Goal: Transaction & Acquisition: Purchase product/service

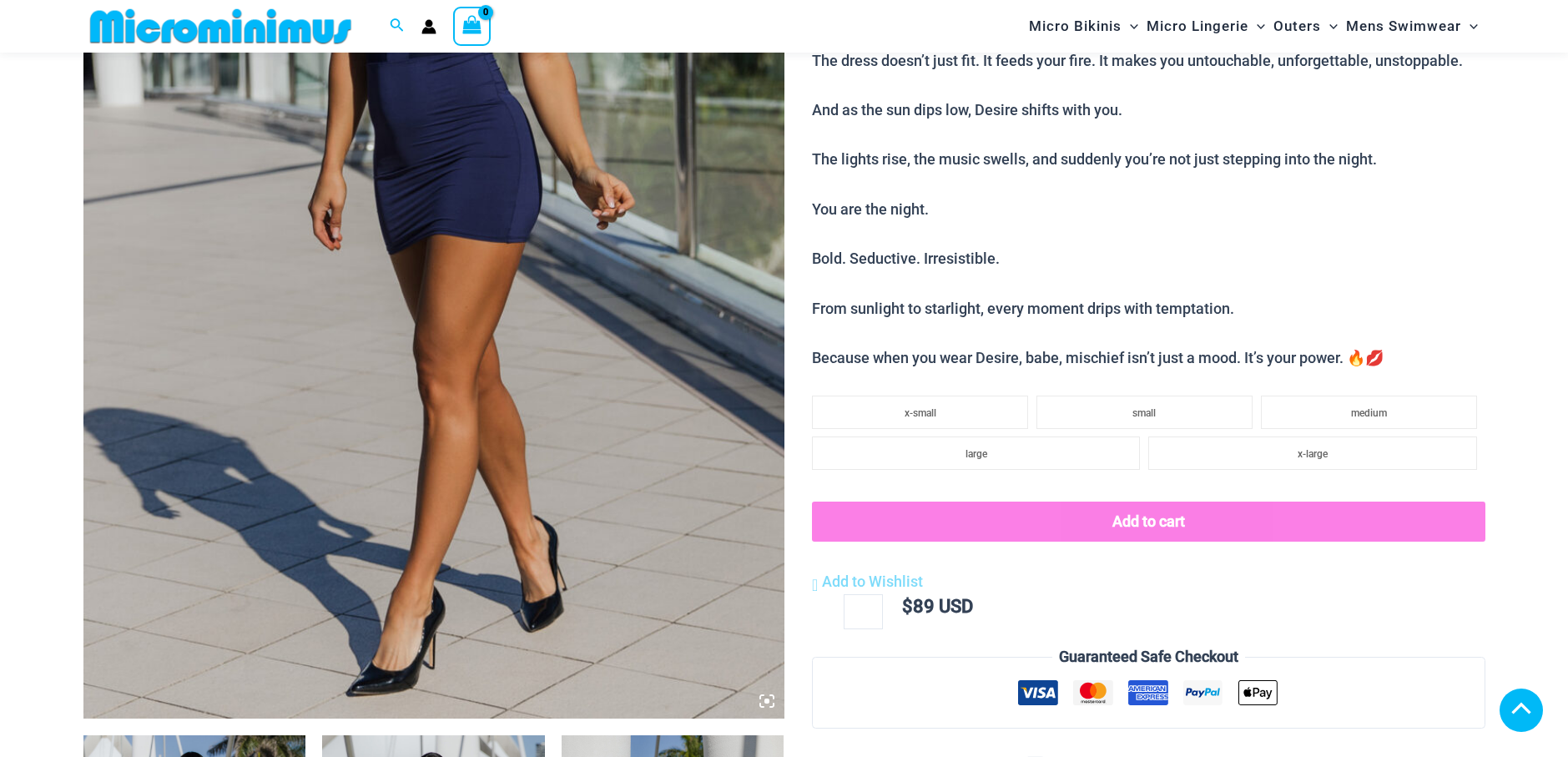
scroll to position [986, 0]
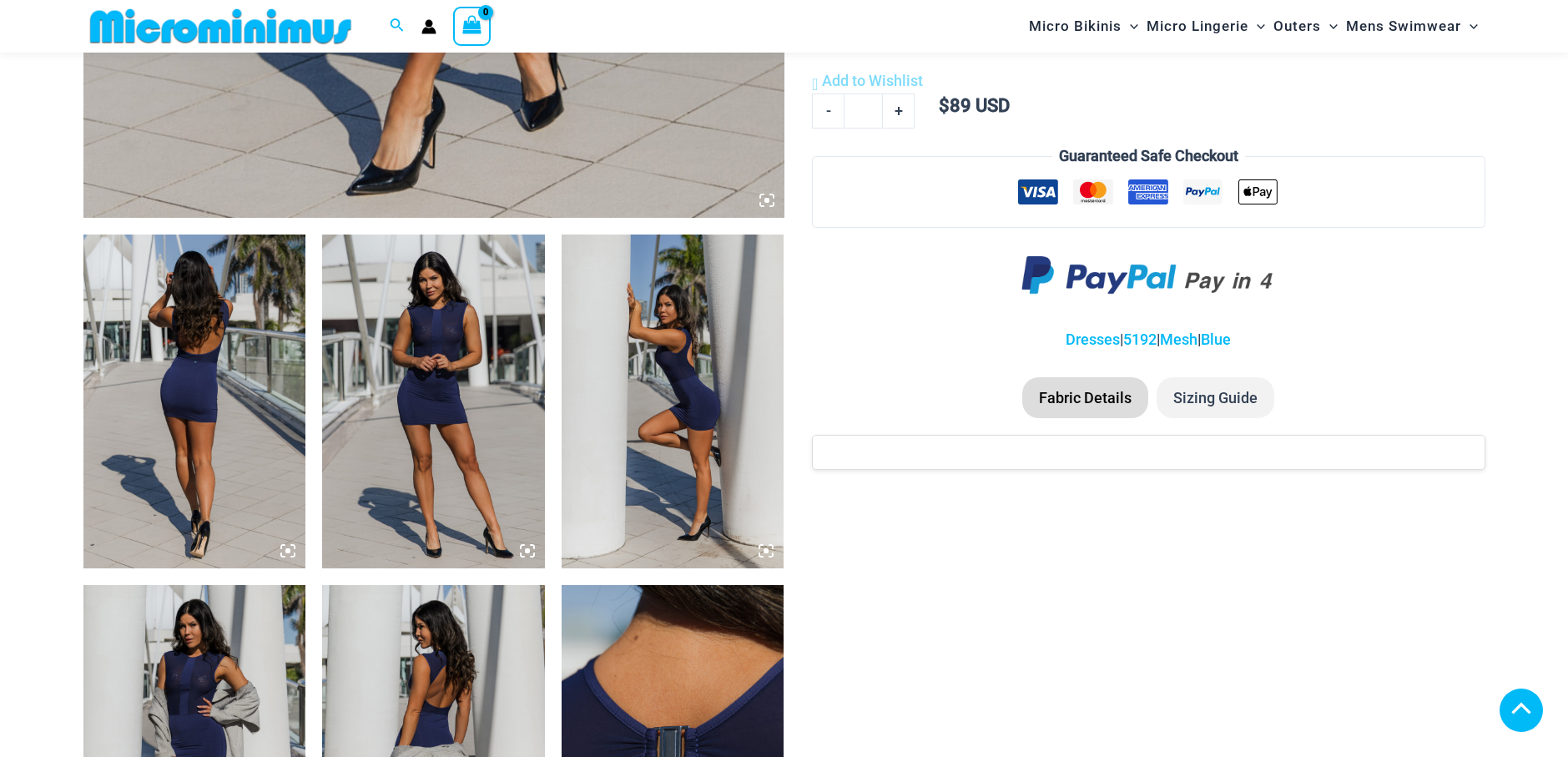
click at [250, 411] on img at bounding box center [194, 402] width 223 height 334
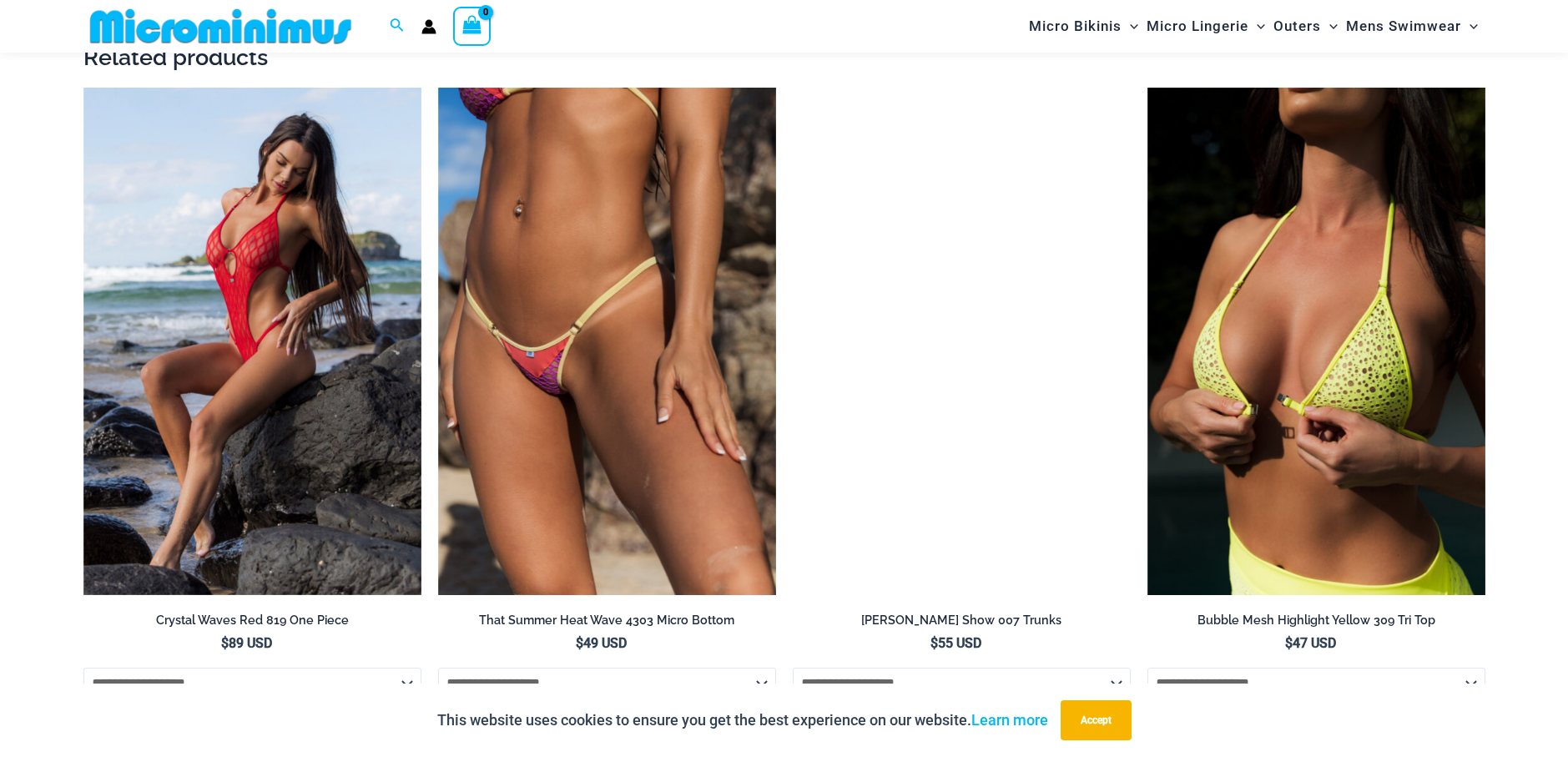
scroll to position [2154, 0]
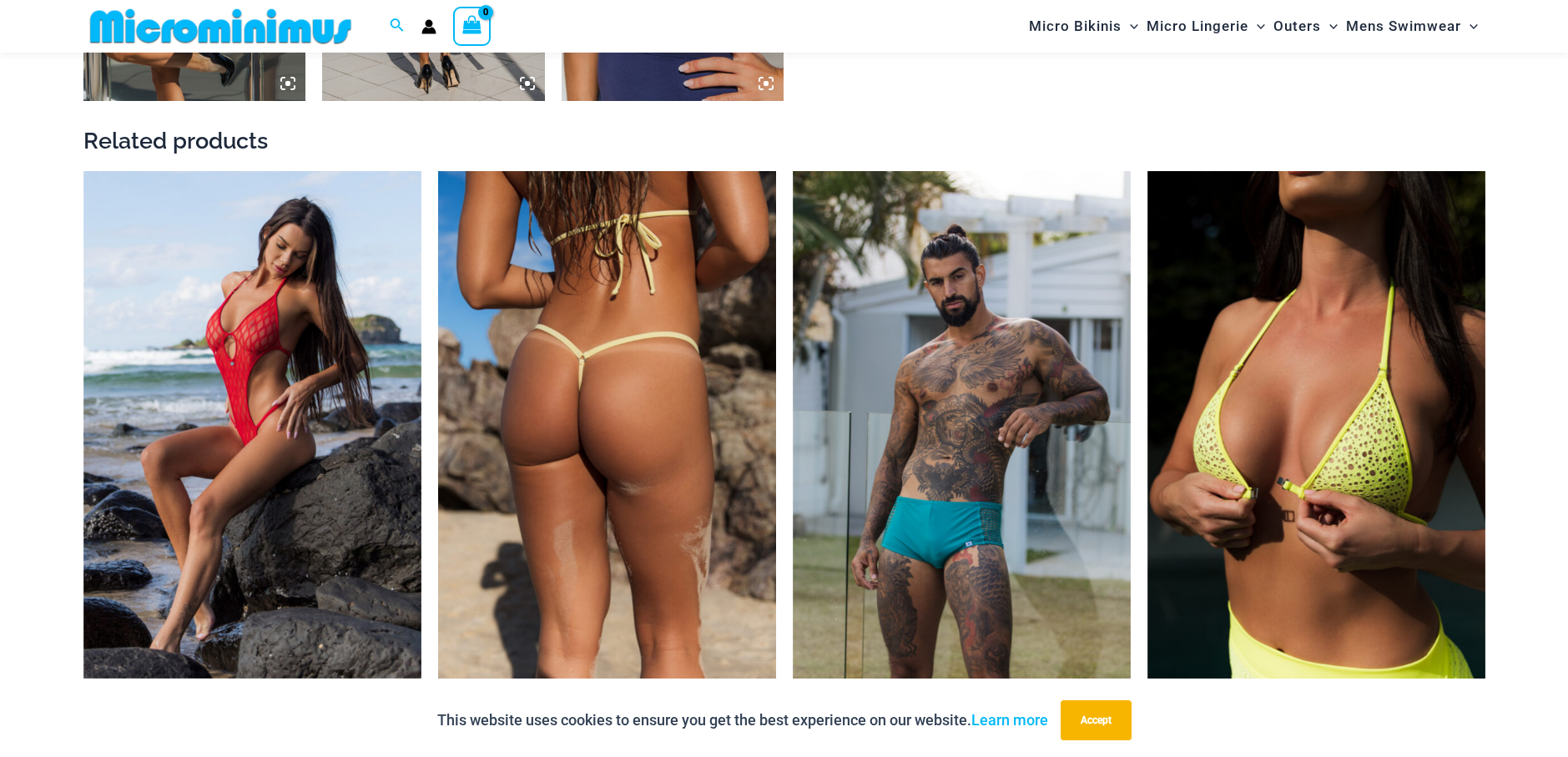
click at [604, 446] on img at bounding box center [606, 425] width 338 height 508
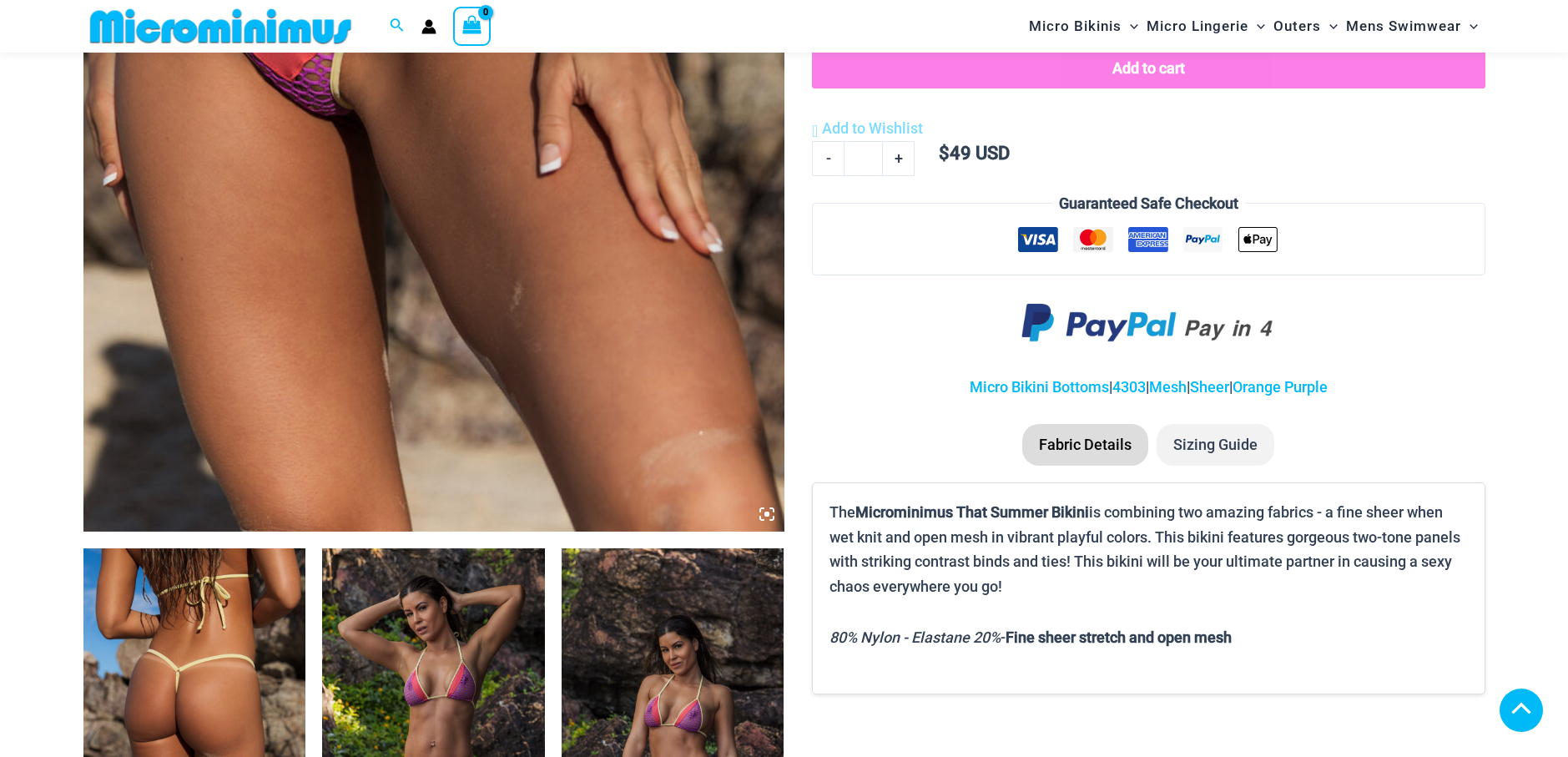
scroll to position [903, 0]
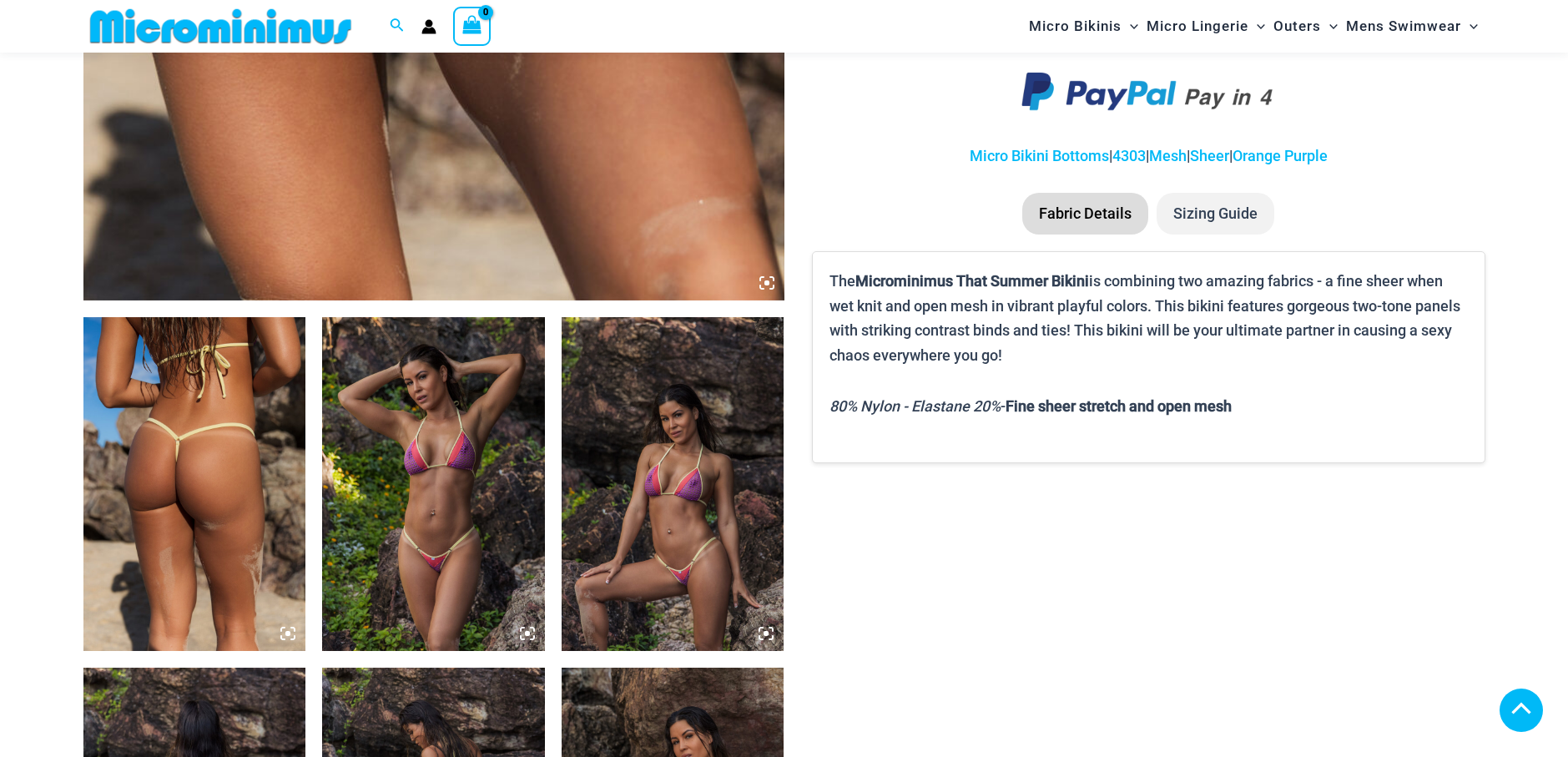
click at [280, 532] on img at bounding box center [194, 484] width 223 height 334
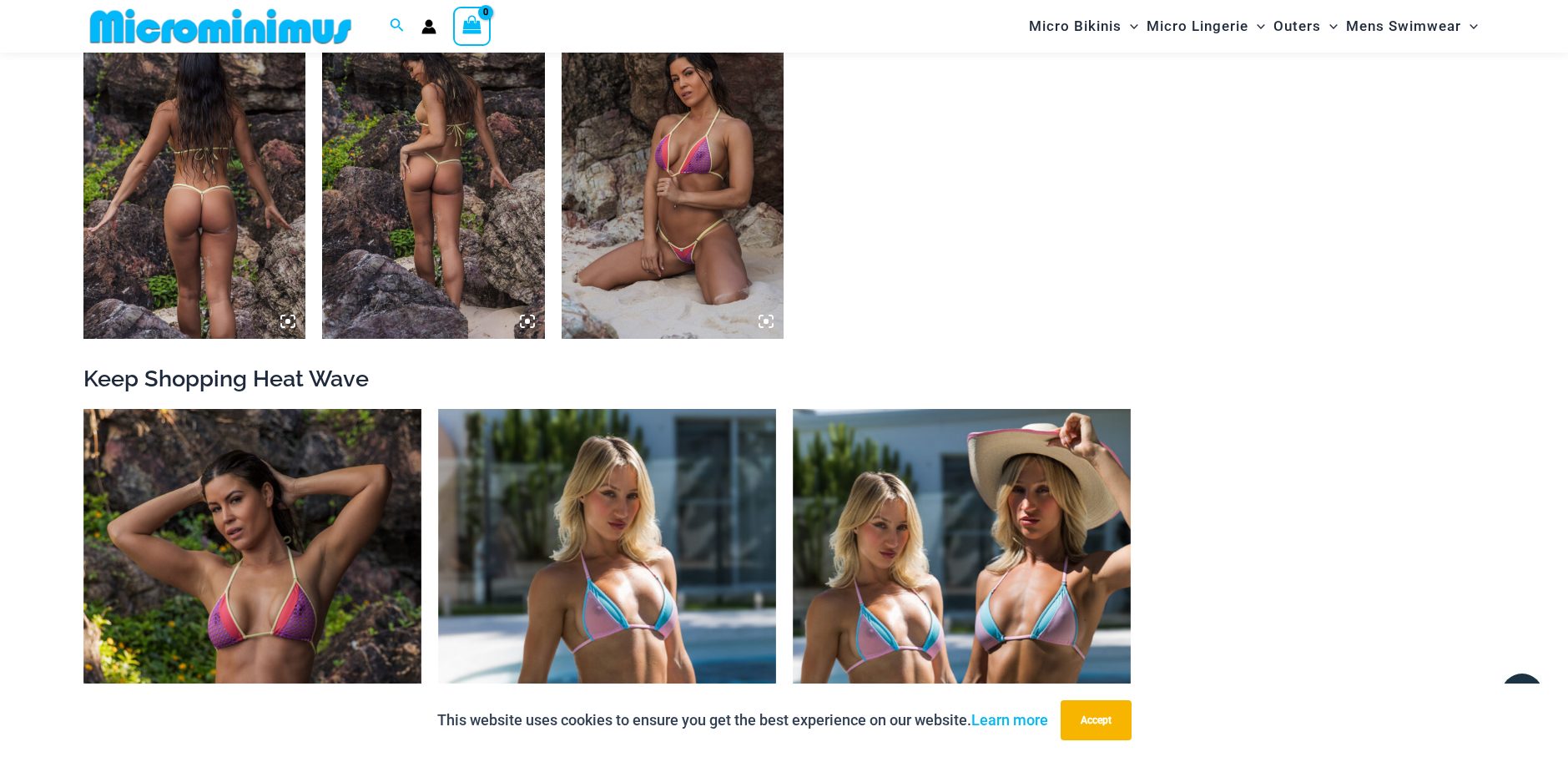
scroll to position [1070, 0]
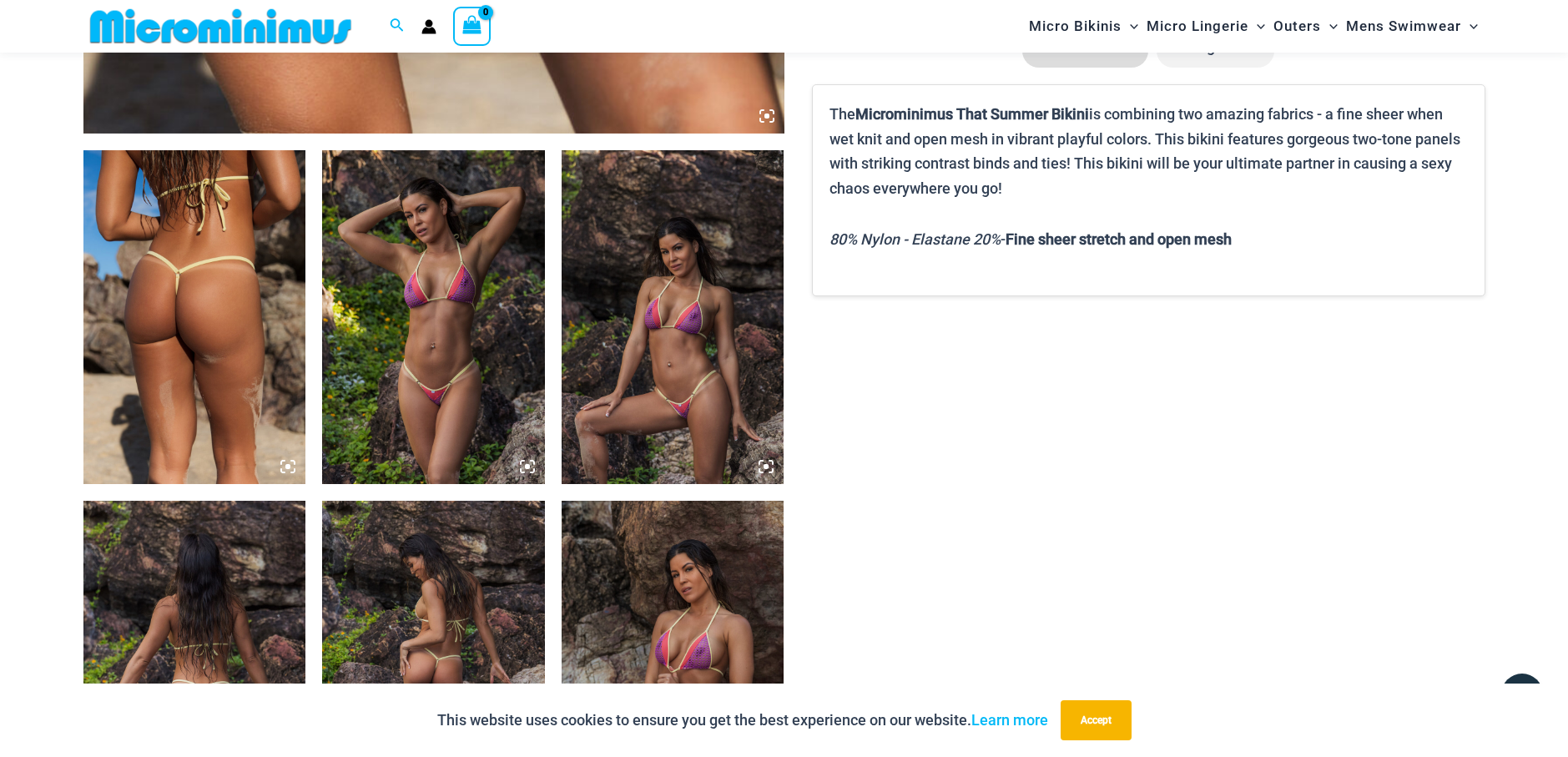
click at [475, 385] on img at bounding box center [434, 317] width 223 height 334
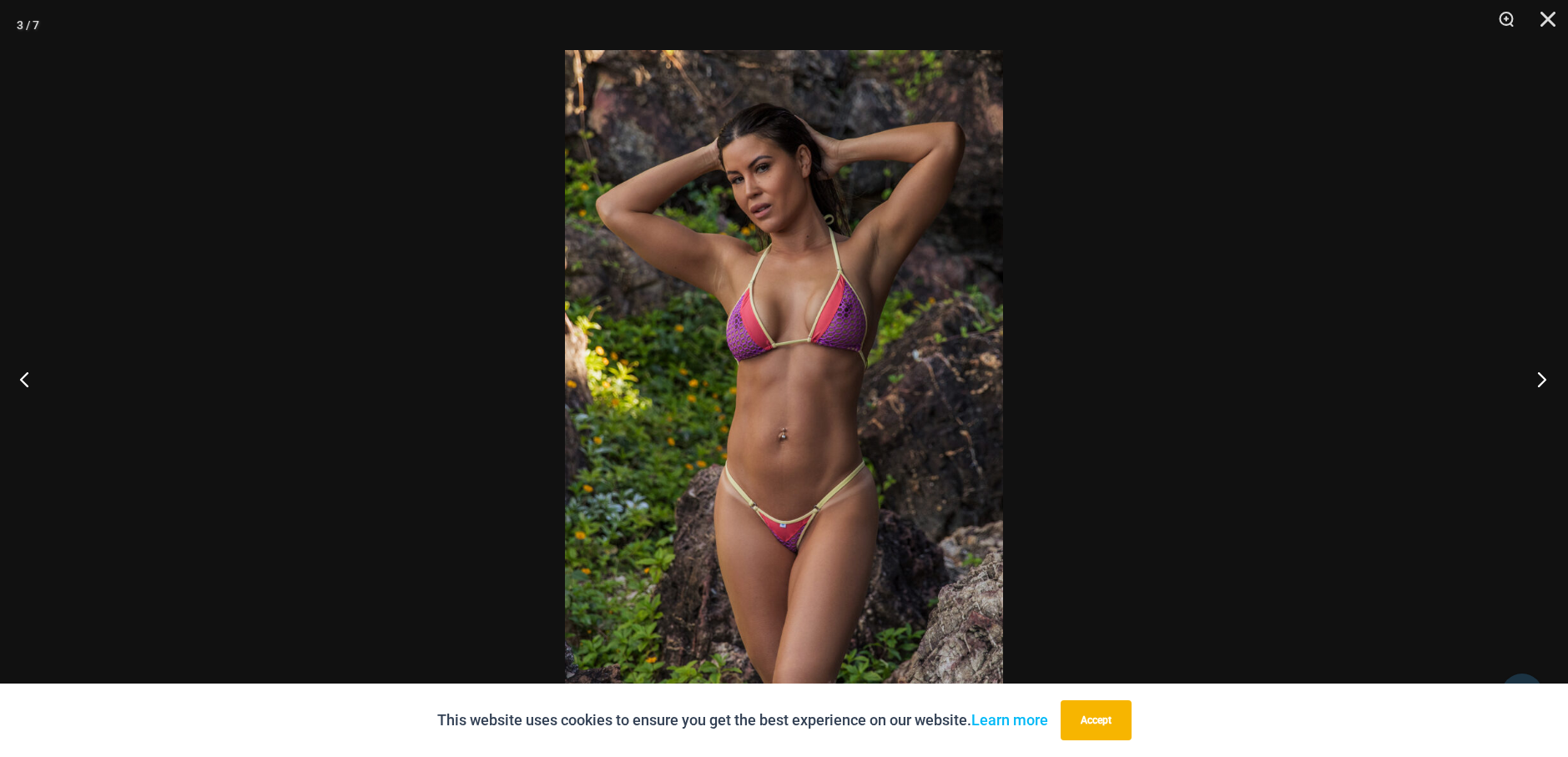
click at [1545, 382] on button "Next" at bounding box center [1536, 378] width 63 height 83
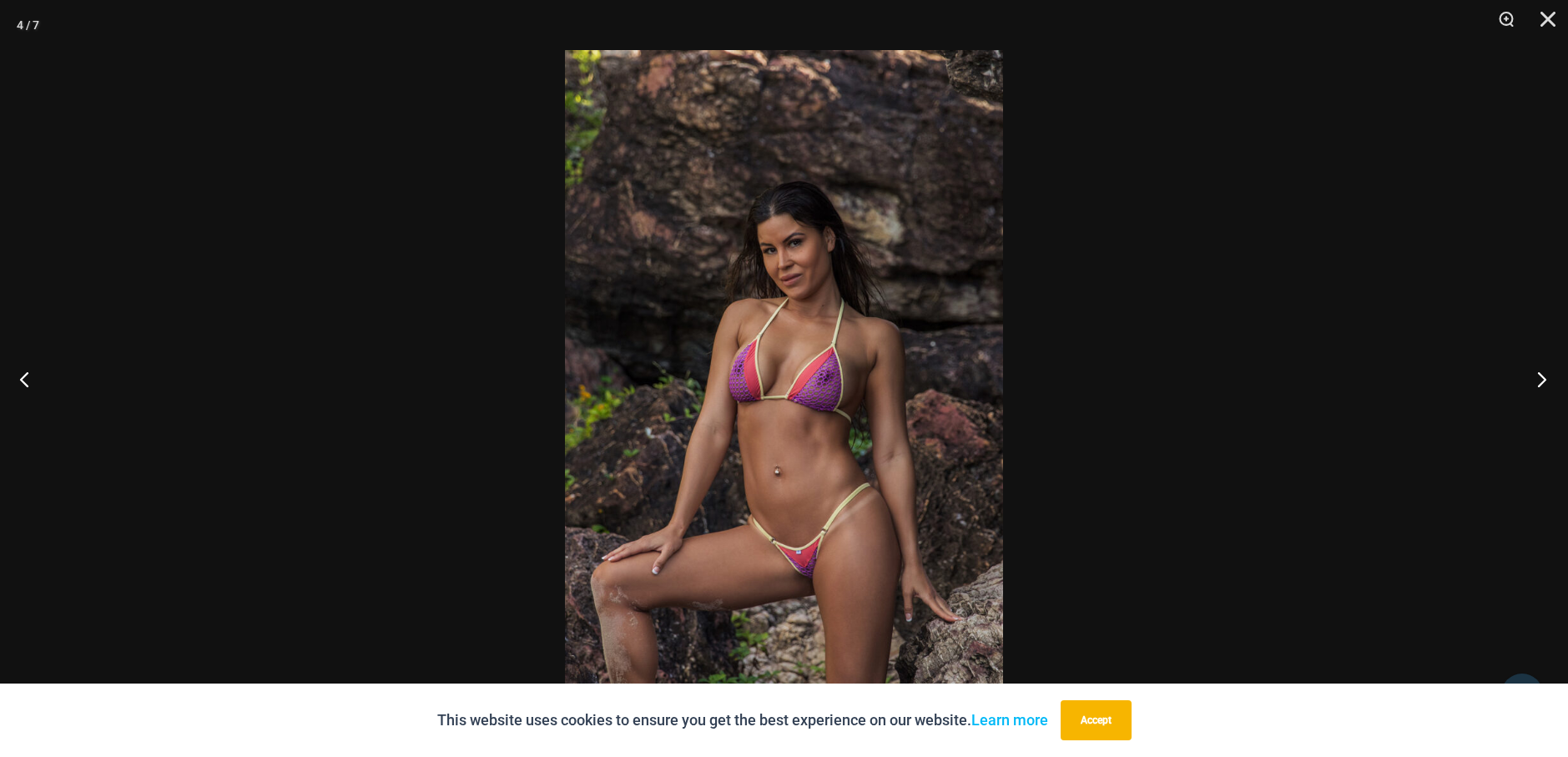
click at [1545, 382] on button "Next" at bounding box center [1536, 378] width 63 height 83
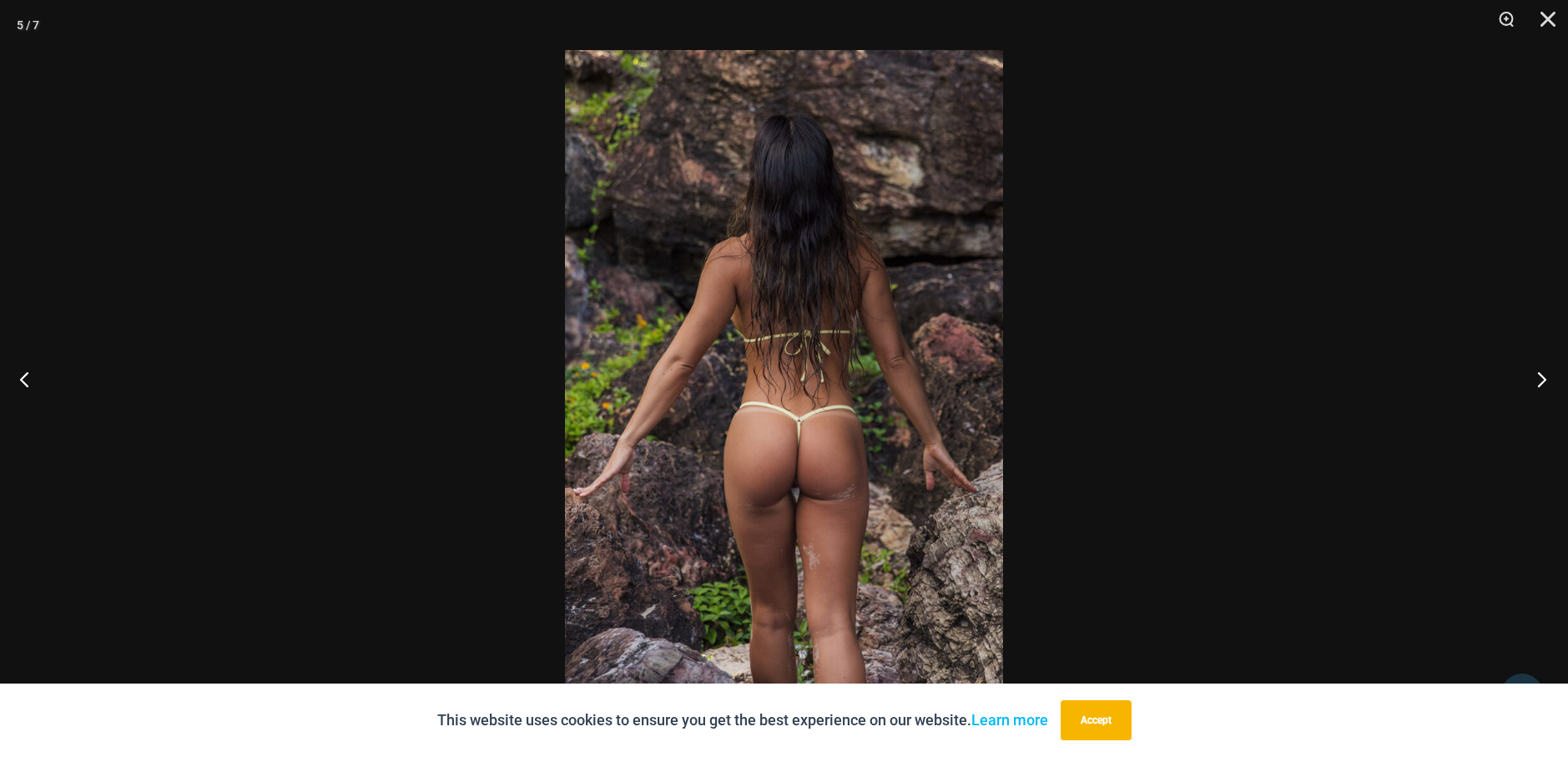
click at [1545, 382] on button "Next" at bounding box center [1536, 378] width 63 height 83
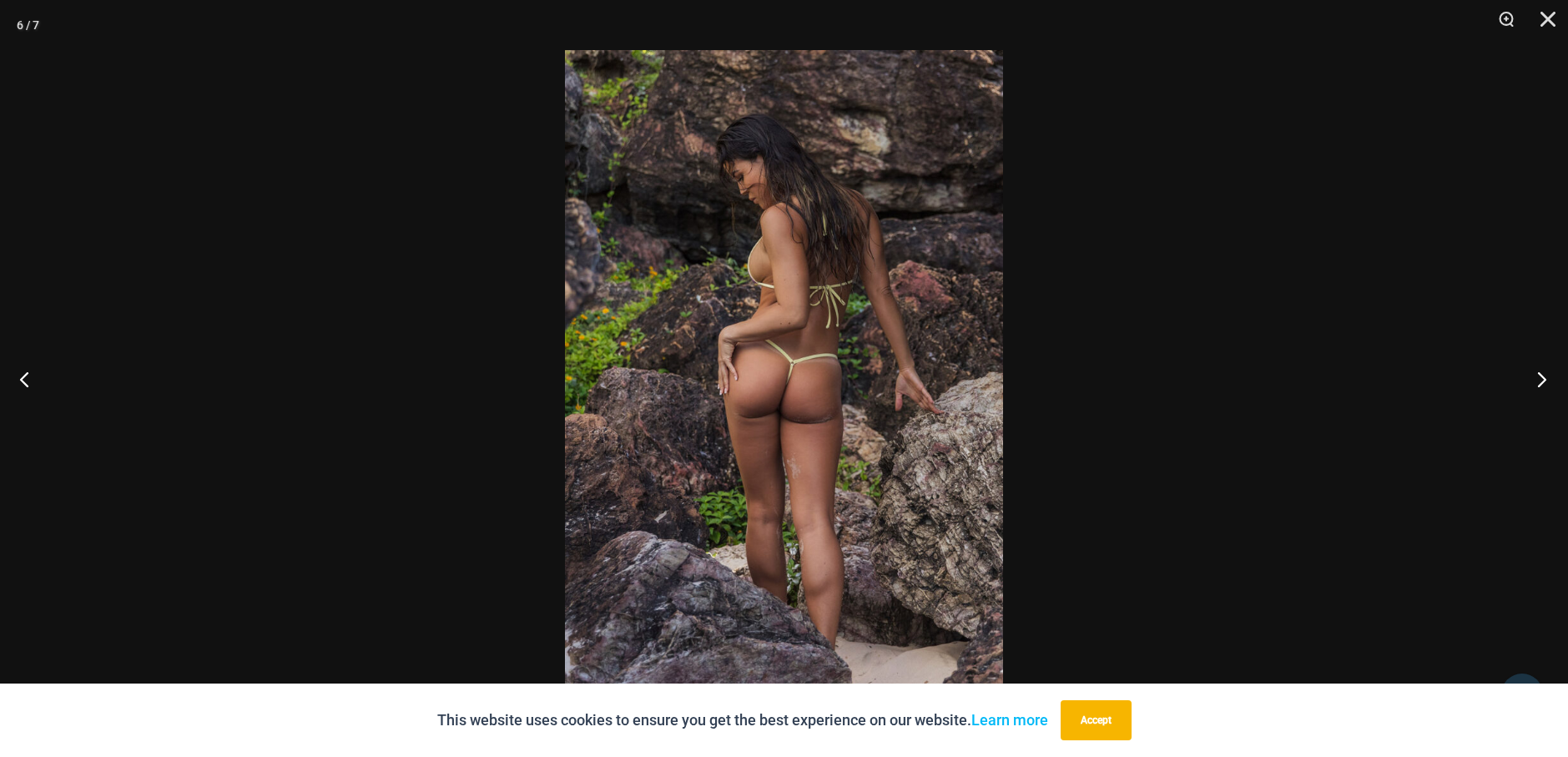
click at [1545, 382] on button "Next" at bounding box center [1536, 378] width 63 height 83
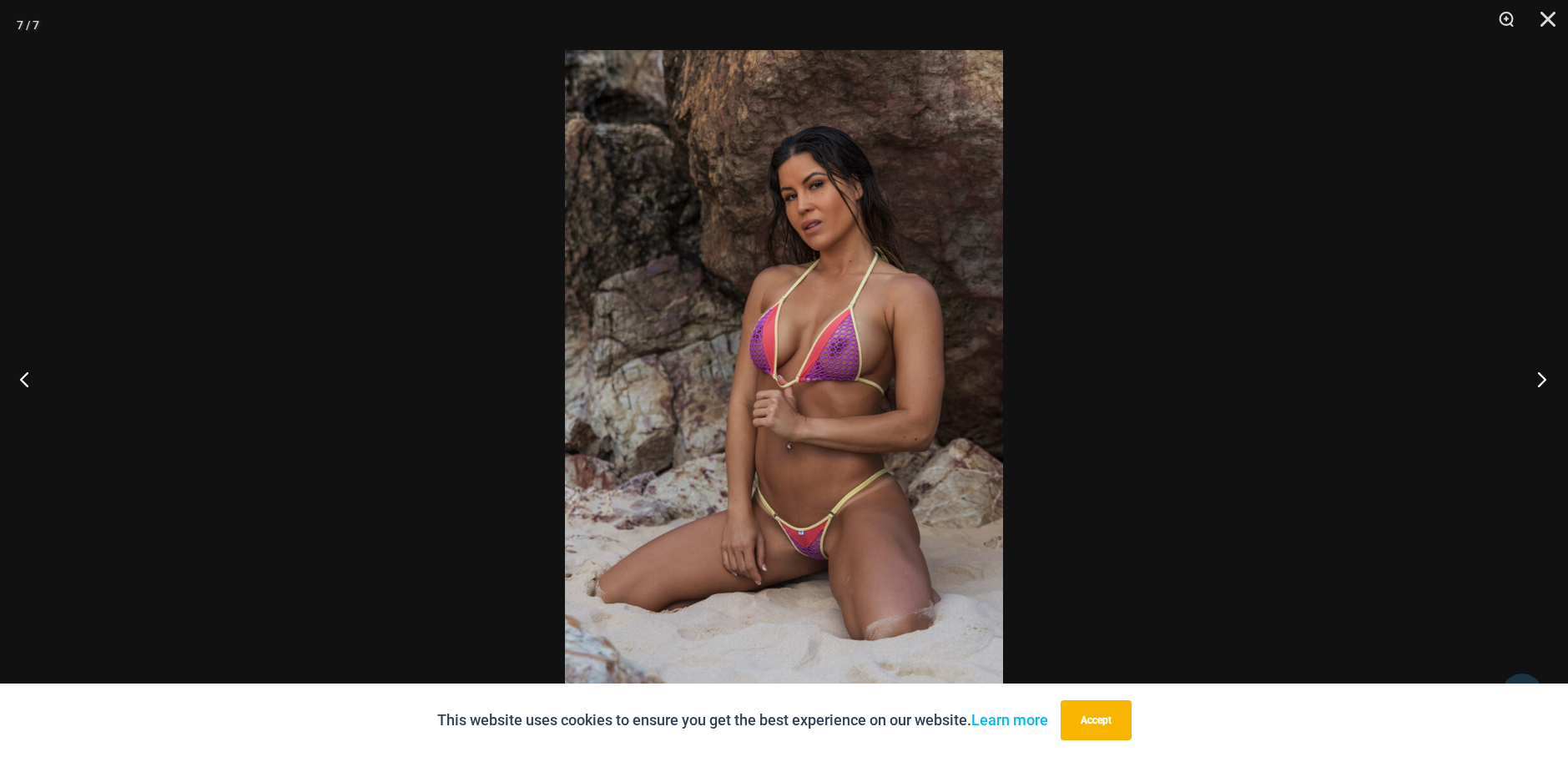
click at [1545, 382] on button "Next" at bounding box center [1536, 378] width 63 height 83
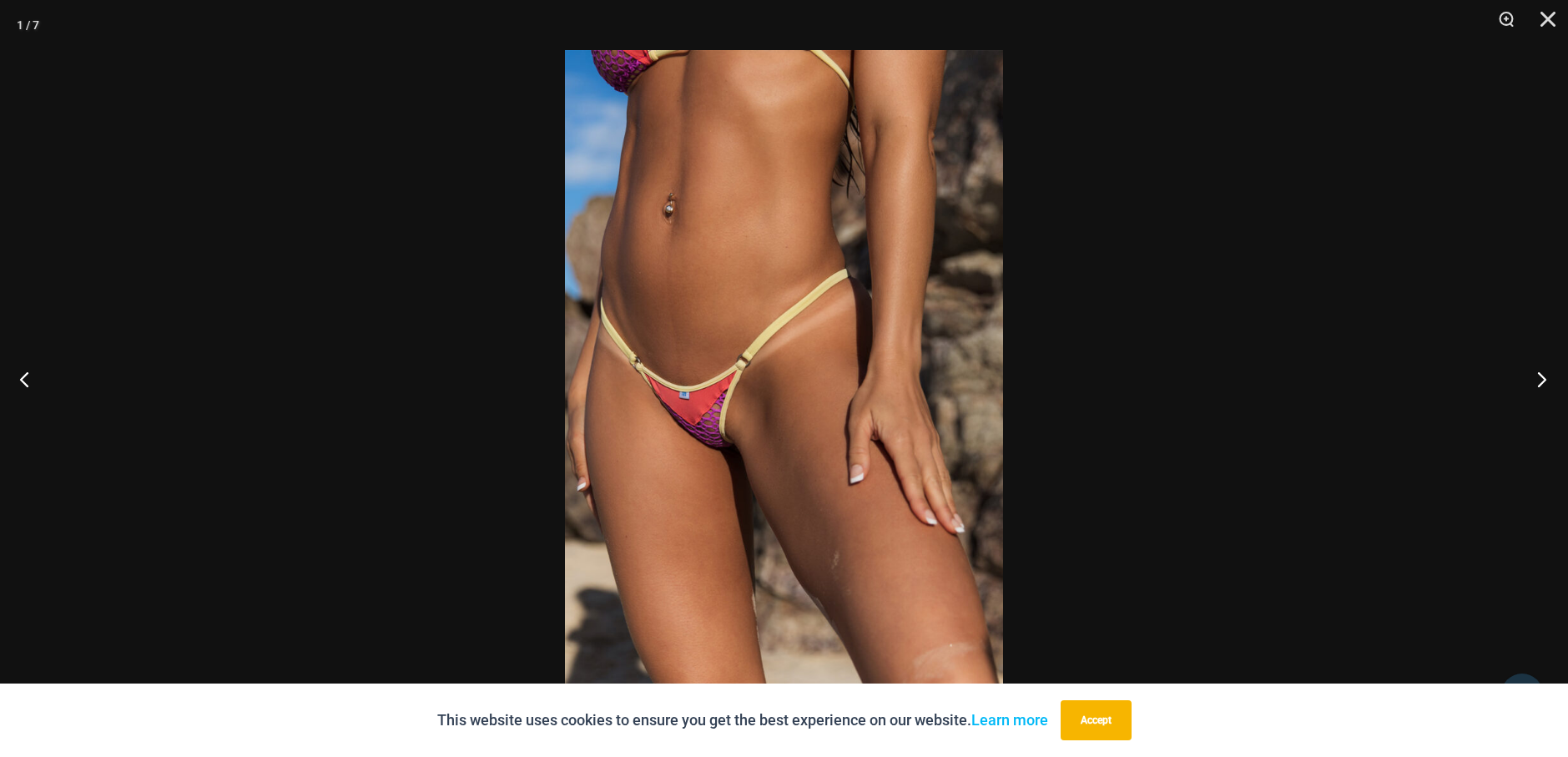
click at [1545, 382] on button "Next" at bounding box center [1536, 378] width 63 height 83
